Goal: Transaction & Acquisition: Purchase product/service

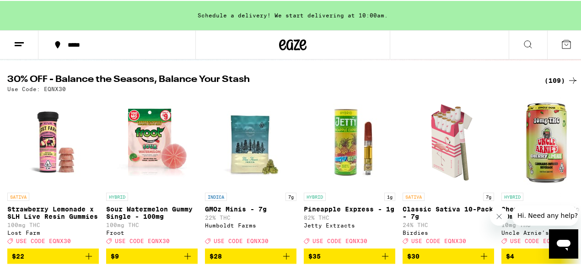
click at [570, 83] on icon at bounding box center [572, 79] width 11 height 11
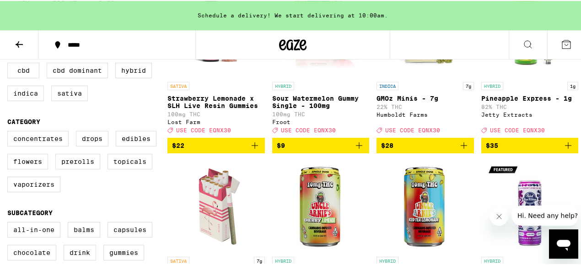
scroll to position [220, 0]
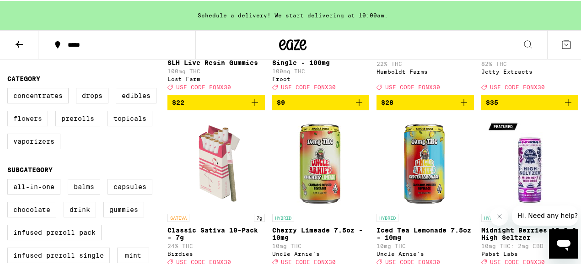
click at [35, 125] on label "Flowers" at bounding box center [27, 118] width 41 height 16
click at [10, 89] on input "Flowers" at bounding box center [9, 88] width 0 height 0
checkbox input "true"
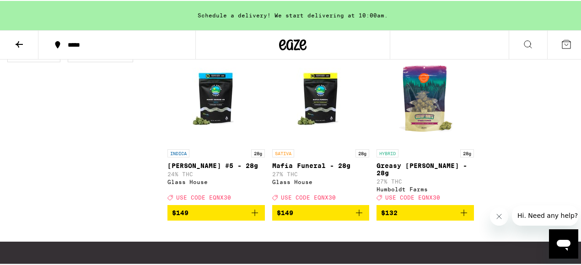
scroll to position [630, 0]
